Goal: Task Accomplishment & Management: Complete application form

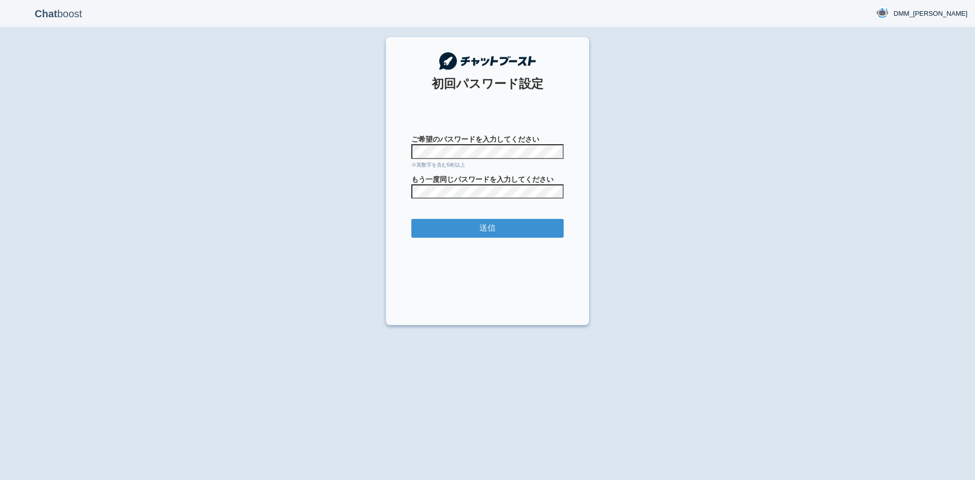
click at [461, 199] on form "ご希望のパスワードを入力してください ※英数字を含む6桁以上 もう一度同じパスワードを入力してください 送信" at bounding box center [487, 206] width 152 height 144
drag, startPoint x: 461, startPoint y: 199, endPoint x: 431, endPoint y: 179, distance: 36.3
click at [454, 223] on input "送信" at bounding box center [487, 228] width 152 height 19
click at [429, 222] on input "送信" at bounding box center [487, 228] width 152 height 19
click at [470, 184] on span "もう一度同じパスワードを入力してください" at bounding box center [487, 179] width 152 height 10
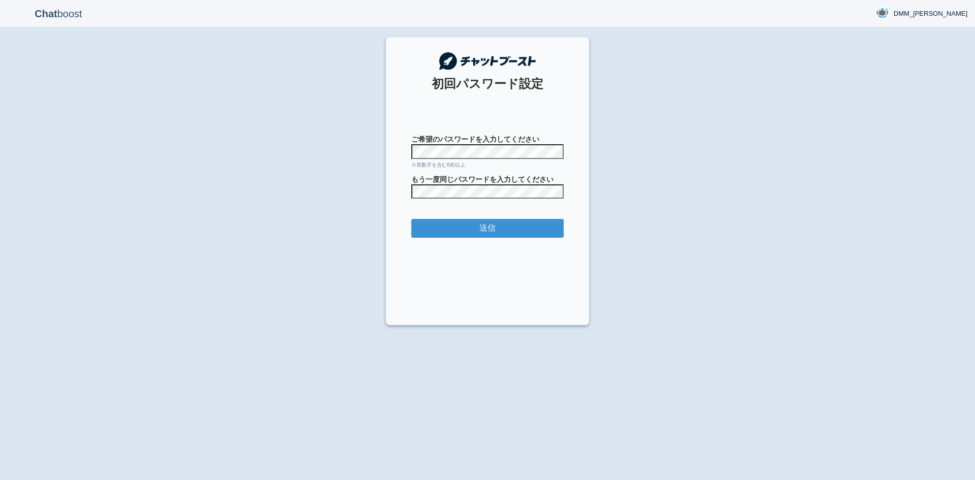
click at [397, 150] on section "初回パスワード設定 ご希望のパスワードを入力してください ※英数字を含む6桁以上 もう一度同じパスワードを入力してください 送信" at bounding box center [487, 181] width 203 height 288
click at [940, 11] on span "DMM_[PERSON_NAME]" at bounding box center [931, 14] width 74 height 10
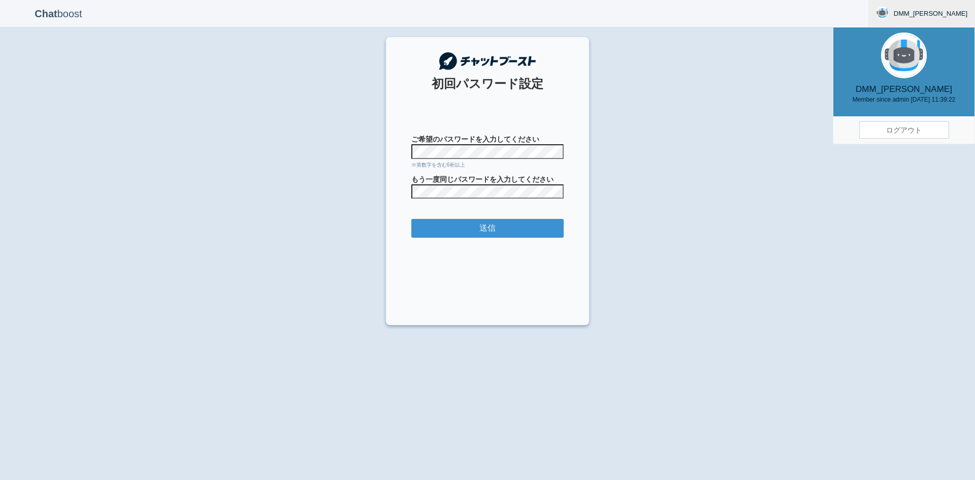
click at [909, 123] on link "ログアウト" at bounding box center [904, 129] width 90 height 17
